Goal: Use online tool/utility

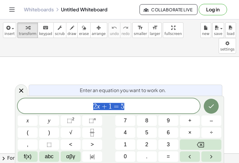
click at [213, 107] on icon "Done" at bounding box center [211, 106] width 7 height 7
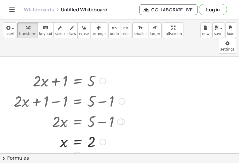
click at [76, 153] on icon at bounding box center [77, 156] width 6 height 6
